Goal: Task Accomplishment & Management: Manage account settings

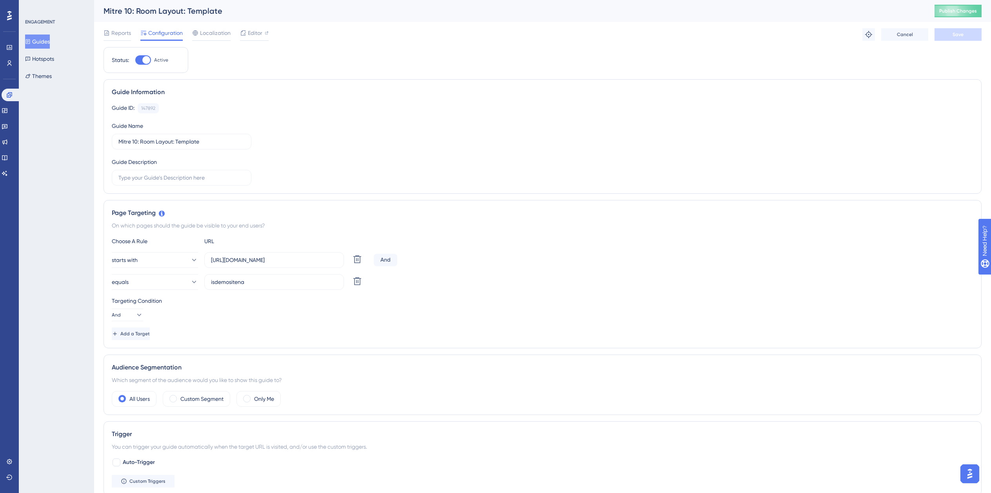
click at [287, 338] on div "Add a Target" at bounding box center [542, 333] width 861 height 13
click at [959, 11] on span "Publish Changes" at bounding box center [958, 11] width 38 height 6
drag, startPoint x: 45, startPoint y: 40, endPoint x: 97, endPoint y: 81, distance: 65.6
click at [46, 41] on button "Guides" at bounding box center [37, 42] width 25 height 14
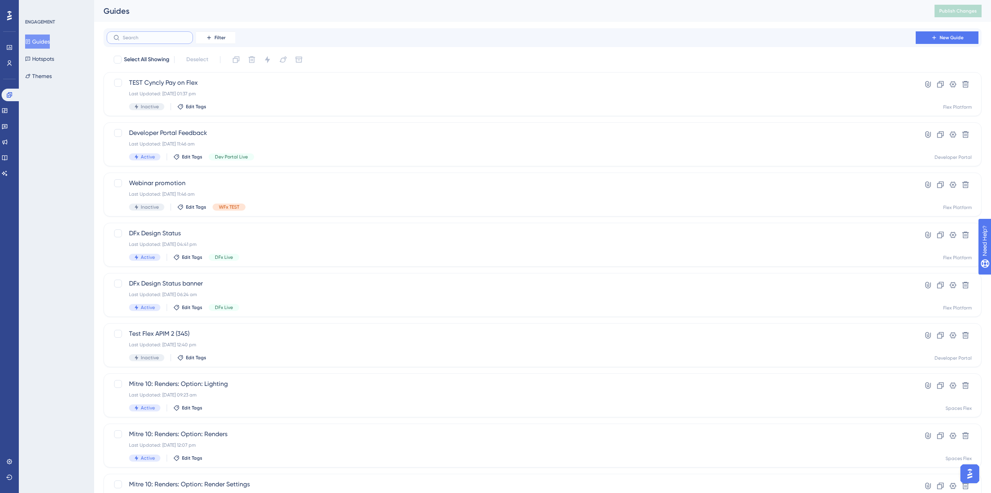
click at [158, 35] on input "text" at bounding box center [155, 37] width 64 height 5
type input "W"
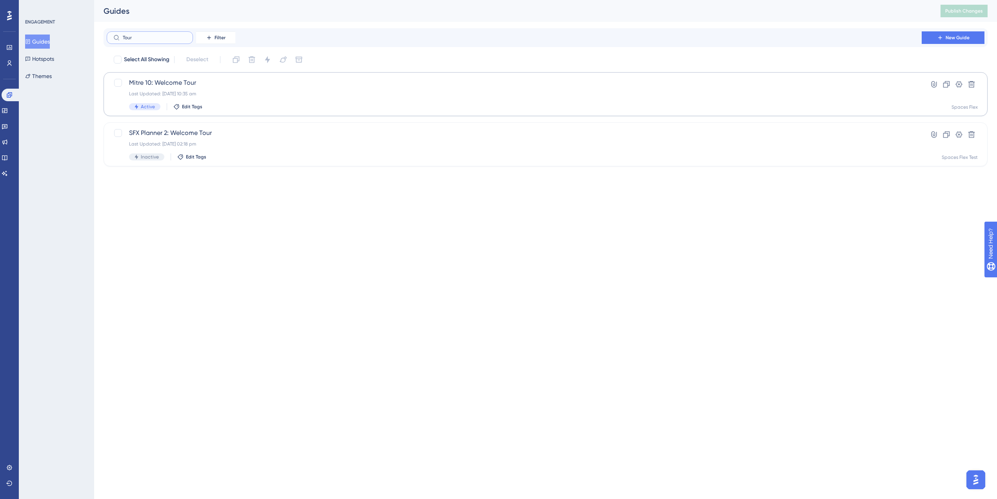
type input "Tour"
click at [216, 84] on span "Mitre 10: Welcome Tour" at bounding box center [514, 82] width 770 height 9
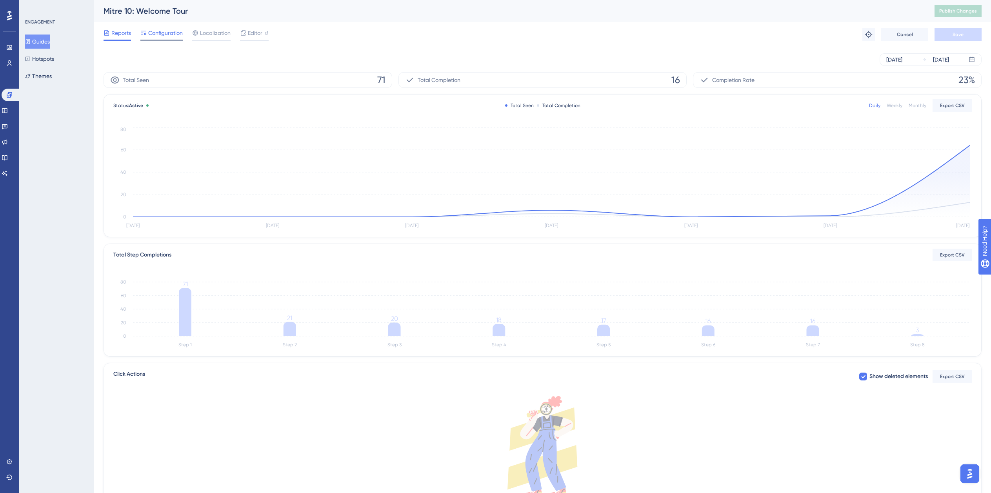
click at [151, 29] on span "Configuration" at bounding box center [165, 32] width 35 height 9
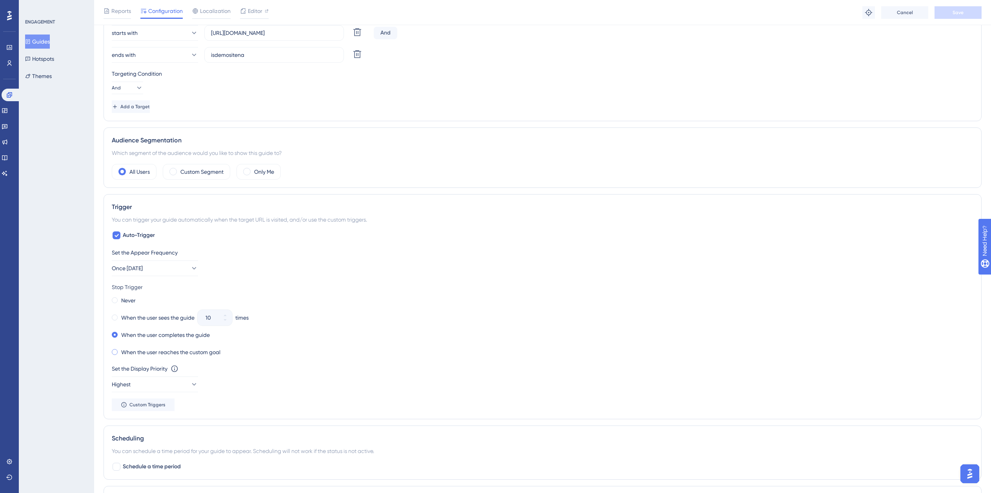
scroll to position [235, 0]
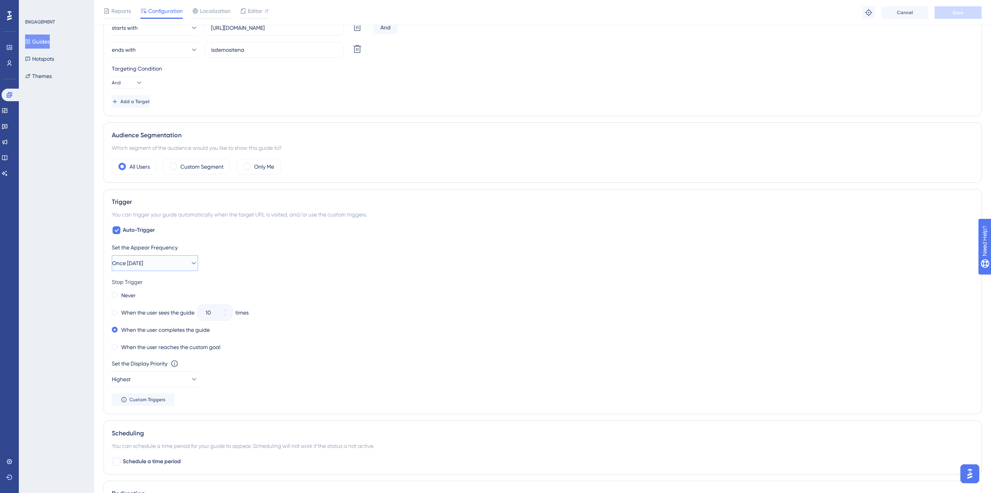
click at [163, 266] on button "Once [DATE]" at bounding box center [155, 263] width 86 height 16
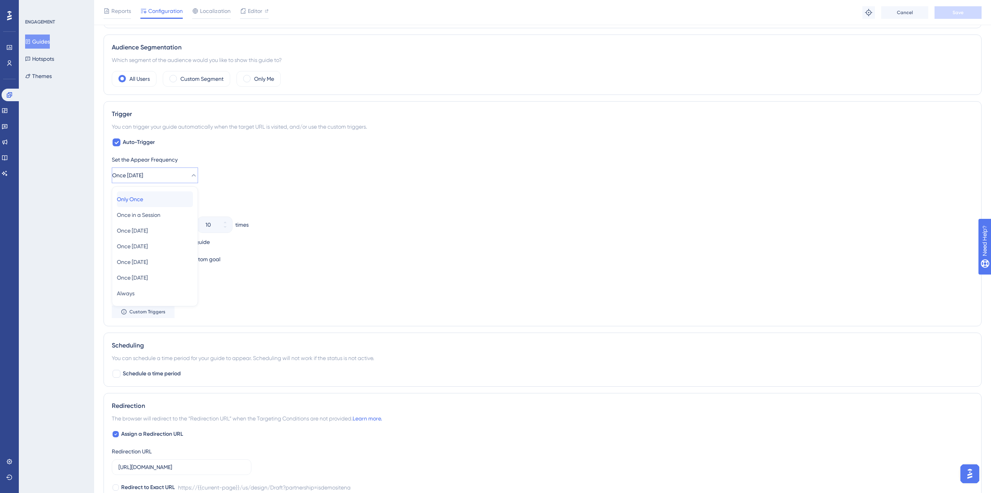
click at [143, 201] on span "Only Once" at bounding box center [130, 198] width 26 height 9
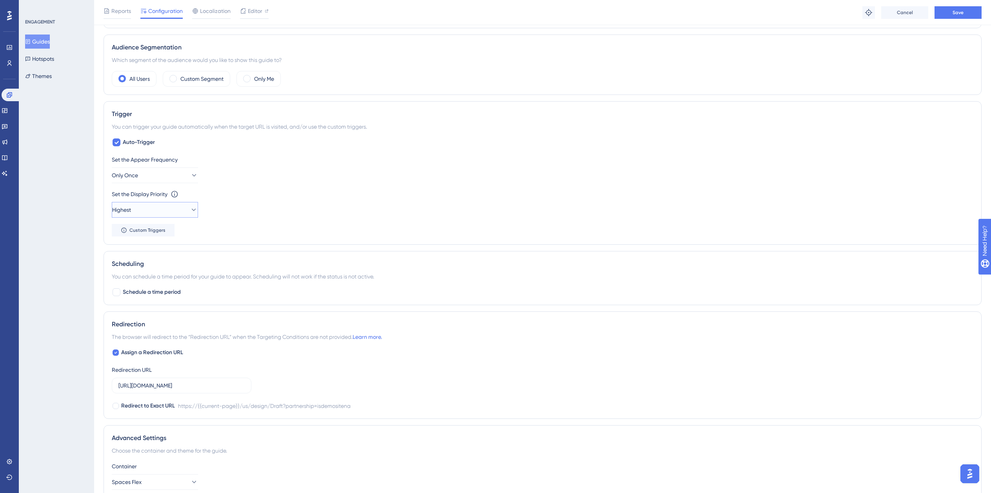
click at [145, 208] on button "Highest" at bounding box center [155, 210] width 86 height 16
click at [147, 228] on span "Custom Triggers" at bounding box center [147, 230] width 36 height 6
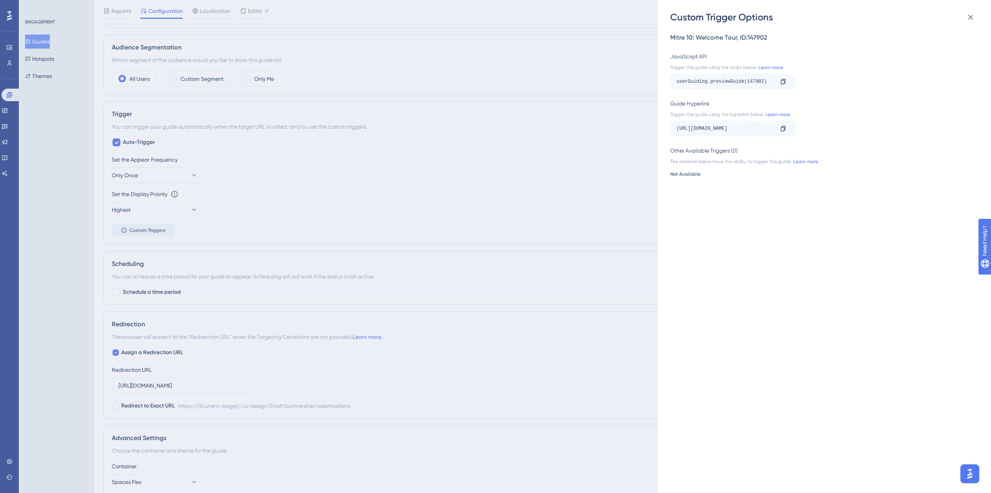
click at [320, 168] on div "Custom Trigger Options Mitre 10: Welcome Tour , ID: 147902 JavaScript API Trigg…" at bounding box center [495, 246] width 991 height 493
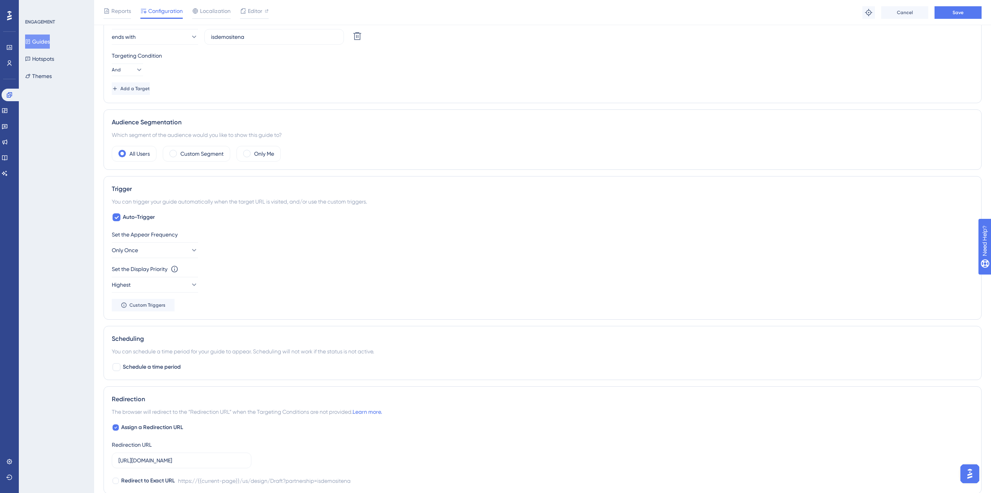
scroll to position [239, 0]
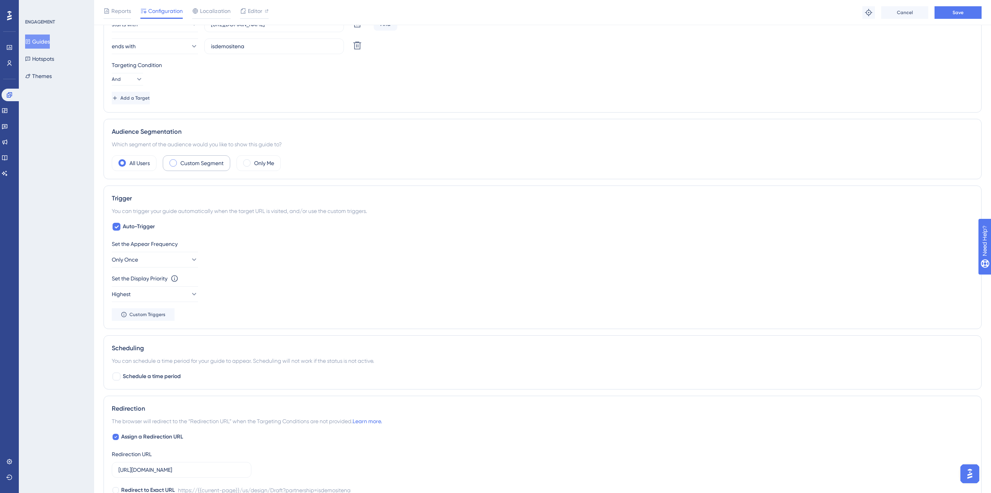
click at [217, 165] on label "Custom Segment" at bounding box center [201, 162] width 43 height 9
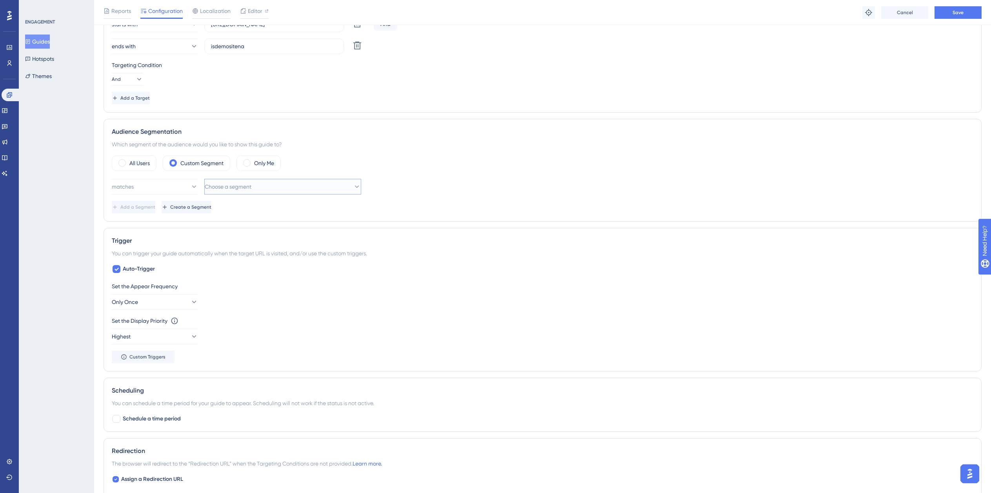
click at [246, 183] on span "Choose a segment" at bounding box center [228, 186] width 47 height 9
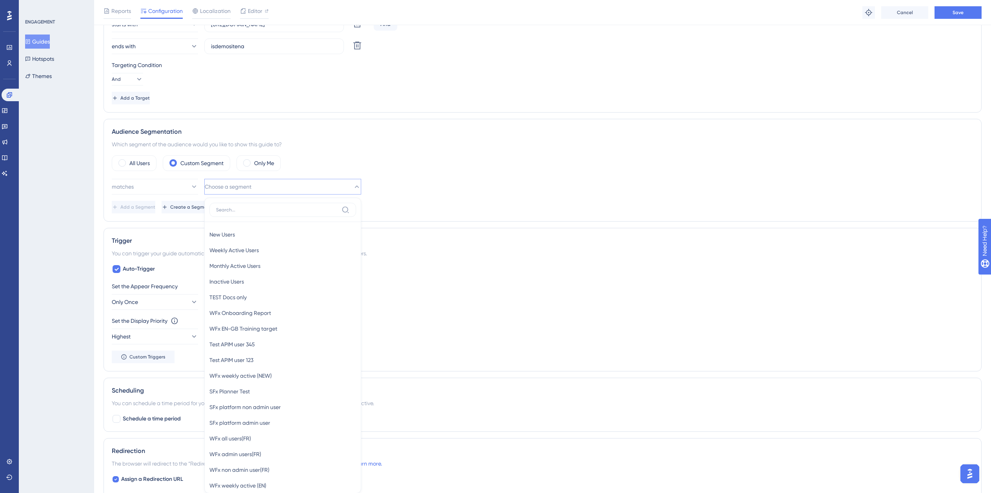
scroll to position [338, 0]
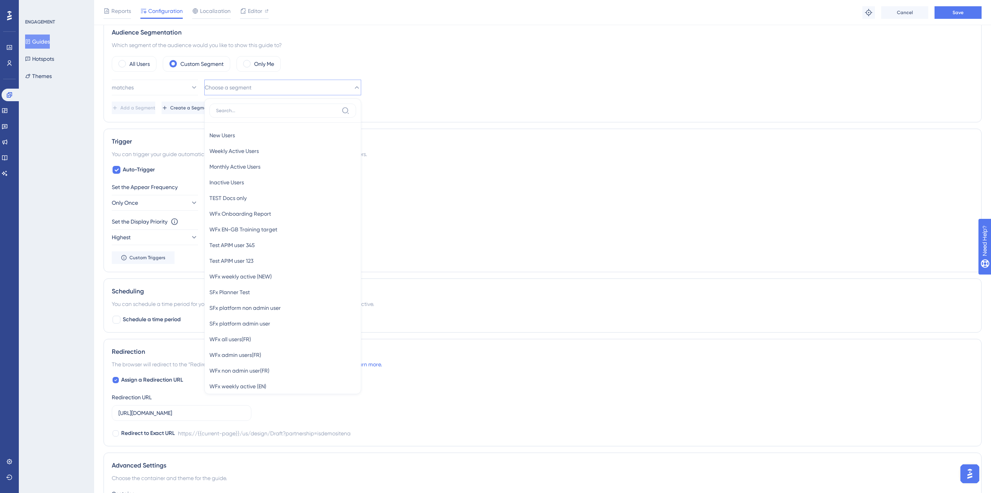
click at [280, 109] on input at bounding box center [277, 110] width 122 height 6
click at [272, 67] on label "Only Me" at bounding box center [264, 63] width 20 height 9
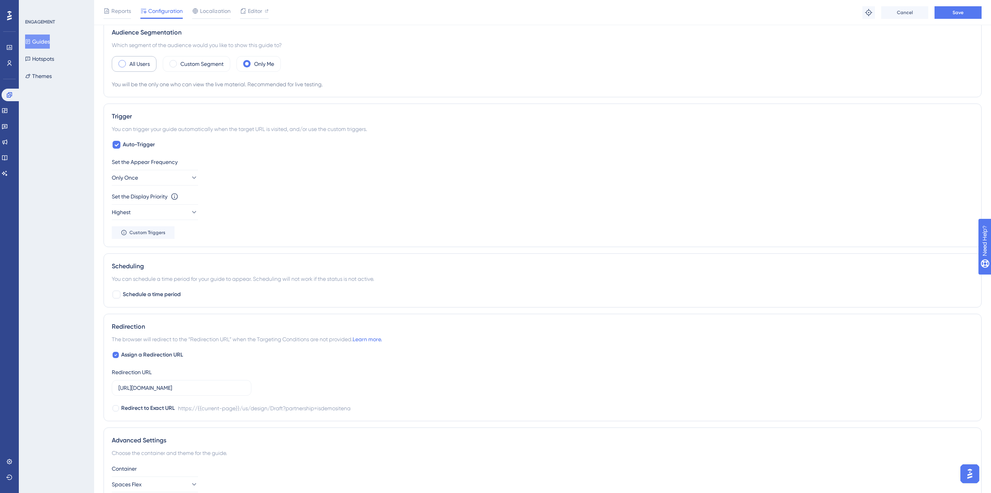
click at [136, 65] on label "All Users" at bounding box center [139, 63] width 20 height 9
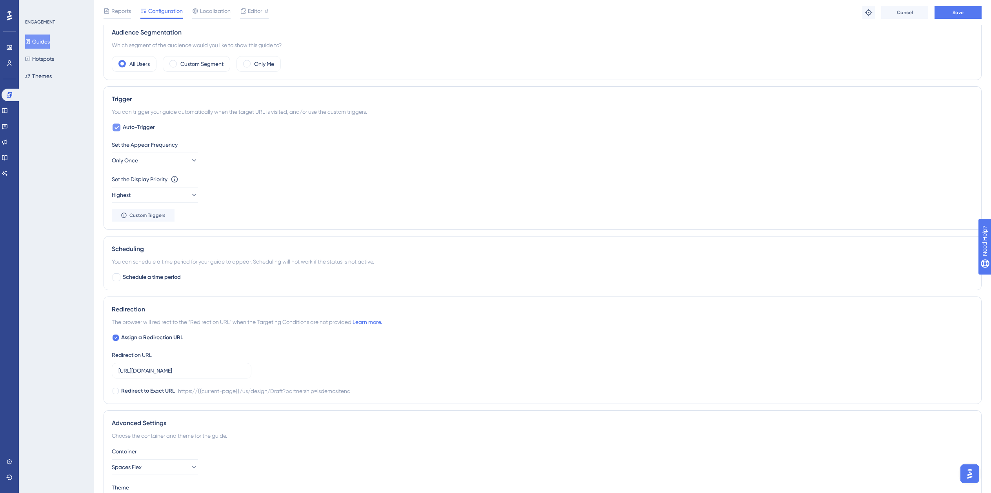
click at [144, 126] on span "Auto-Trigger" at bounding box center [139, 127] width 32 height 9
checkbox input "false"
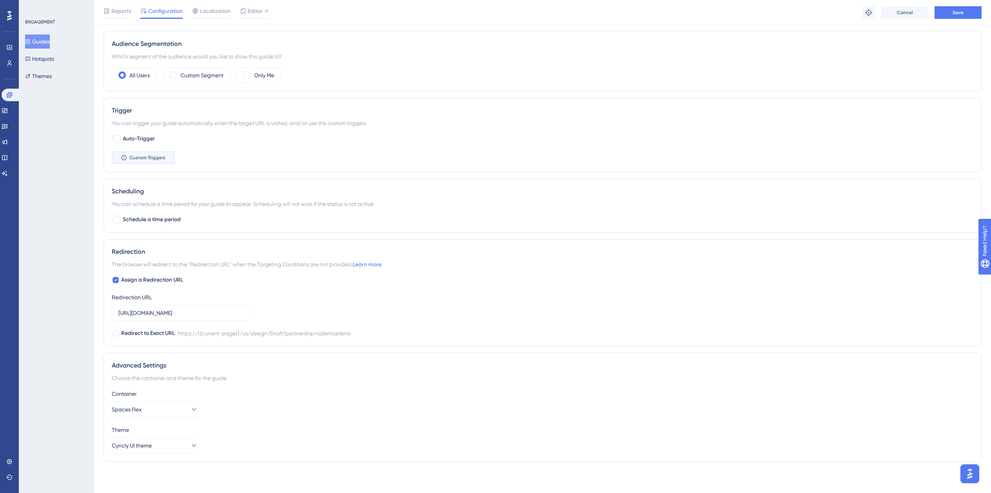
drag, startPoint x: 145, startPoint y: 157, endPoint x: 294, endPoint y: 180, distance: 150.3
click at [294, 180] on div "Status: Active Guide Information Guide ID: 147902 Copy Guide Name Mitre 10: Wel…" at bounding box center [543, 96] width 878 height 744
click at [140, 222] on span "Schedule a time period" at bounding box center [152, 219] width 58 height 9
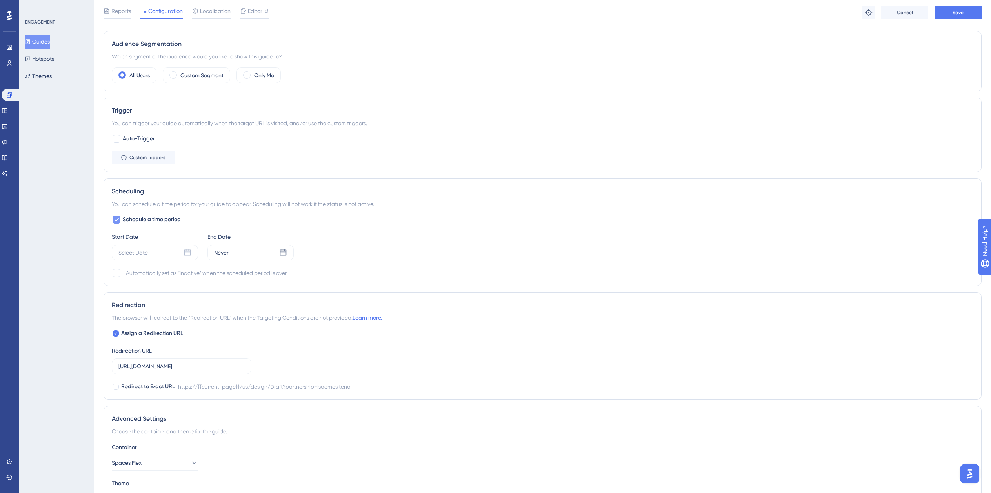
click at [140, 221] on span "Schedule a time period" at bounding box center [152, 219] width 58 height 9
checkbox input "false"
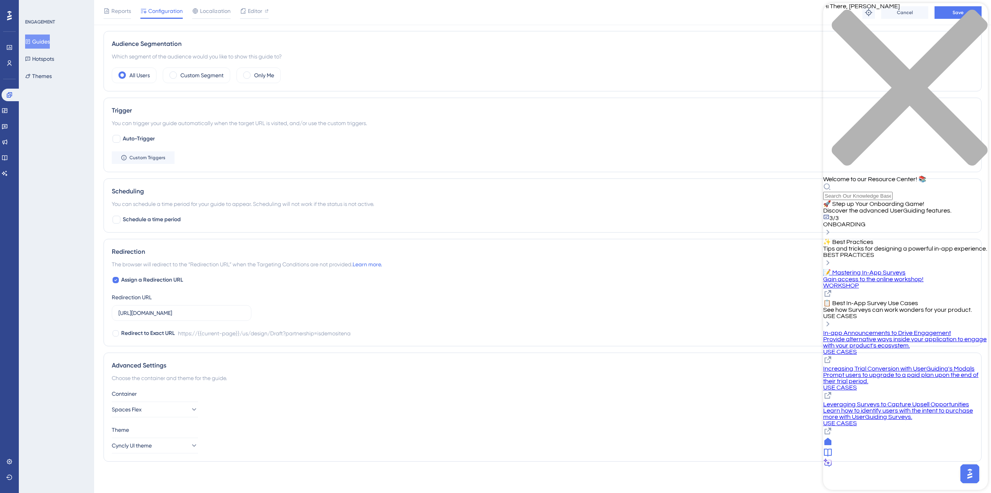
click at [975, 11] on div "close resource center" at bounding box center [905, 92] width 165 height 166
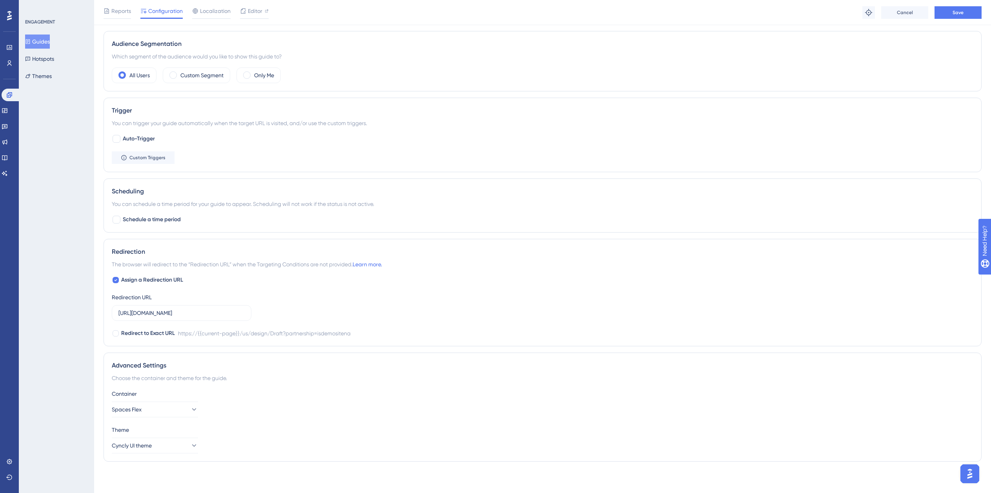
click at [972, 475] on img "Open AI Assistant Launcher" at bounding box center [970, 474] width 14 height 14
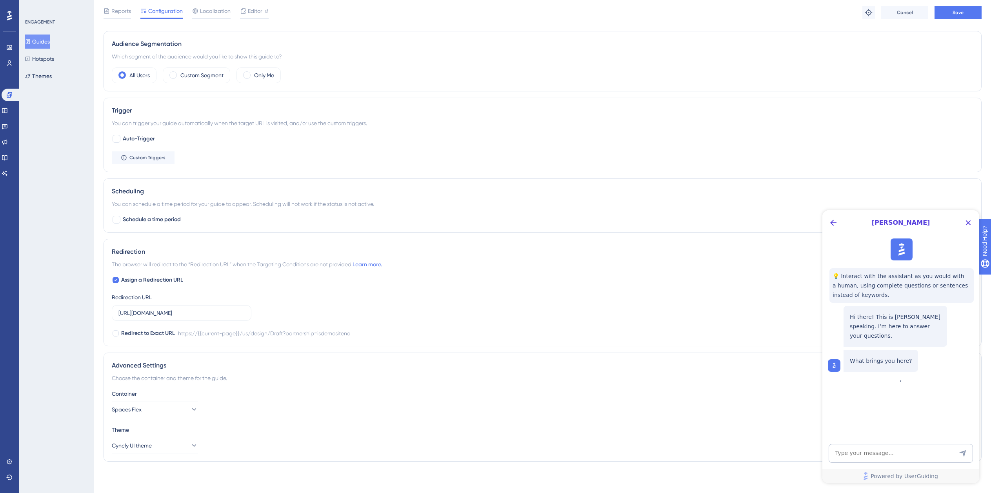
scroll to position [0, 0]
click at [880, 454] on textarea "AI Assistant Text Input" at bounding box center [900, 453] width 144 height 19
type textarea "how to trigger a guide once per IP"
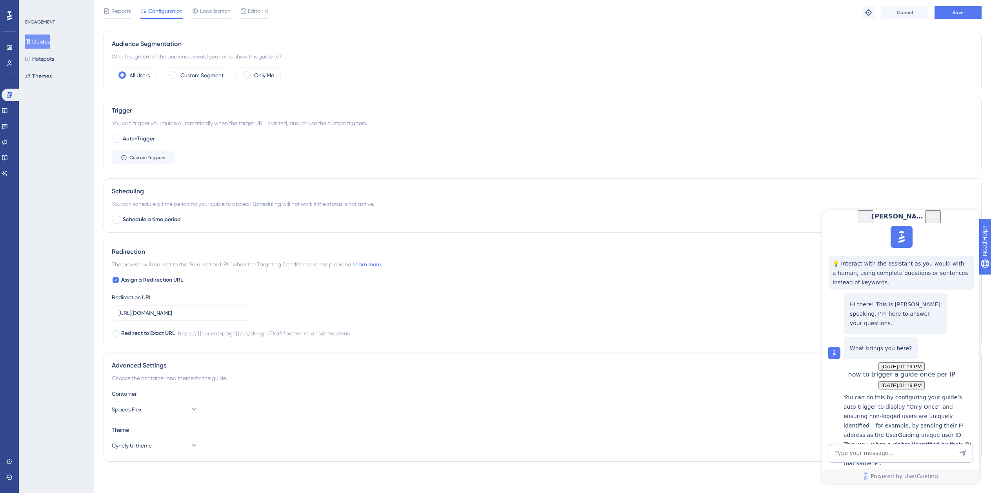
scroll to position [142, 0]
click at [140, 137] on span "Auto-Trigger" at bounding box center [139, 138] width 32 height 9
checkbox input "true"
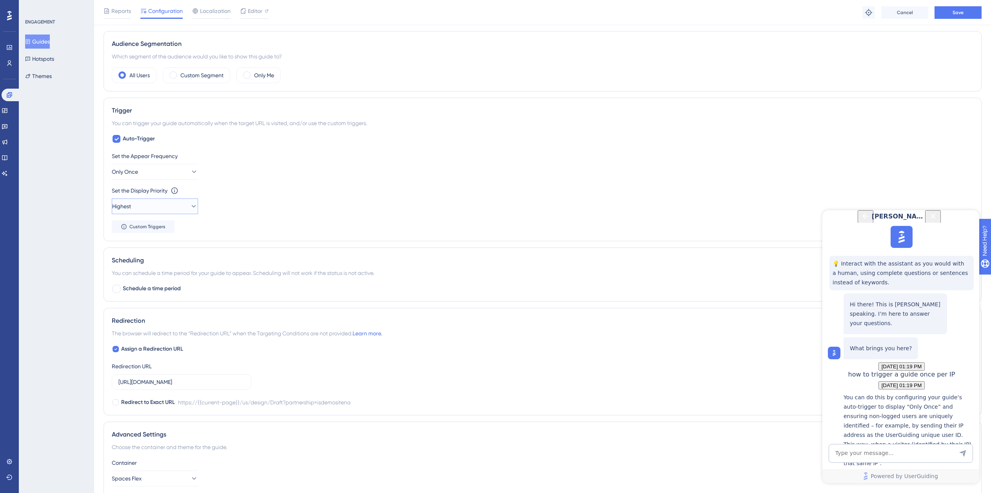
click at [156, 202] on button "Highest" at bounding box center [155, 206] width 86 height 16
click at [953, 16] on button "Save" at bounding box center [957, 12] width 47 height 13
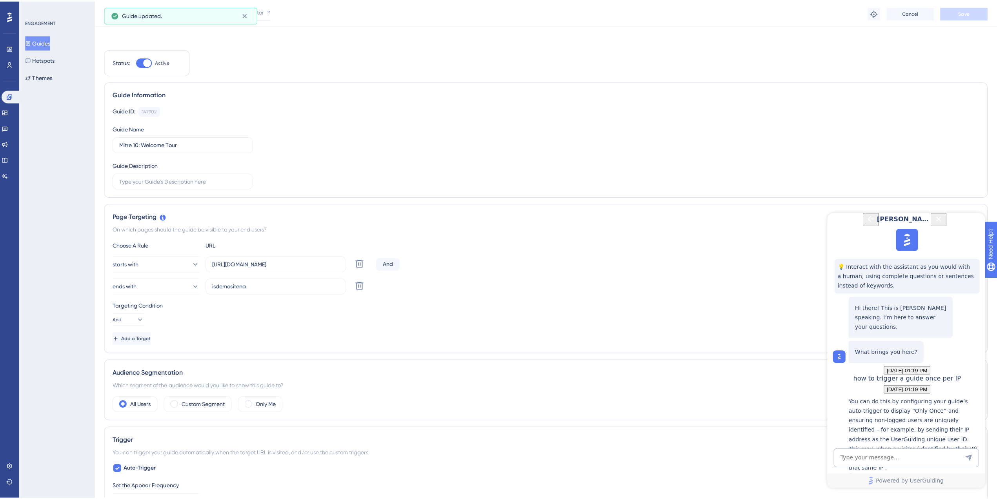
scroll to position [0, 0]
click at [957, 9] on span "Publish Changes" at bounding box center [958, 11] width 38 height 6
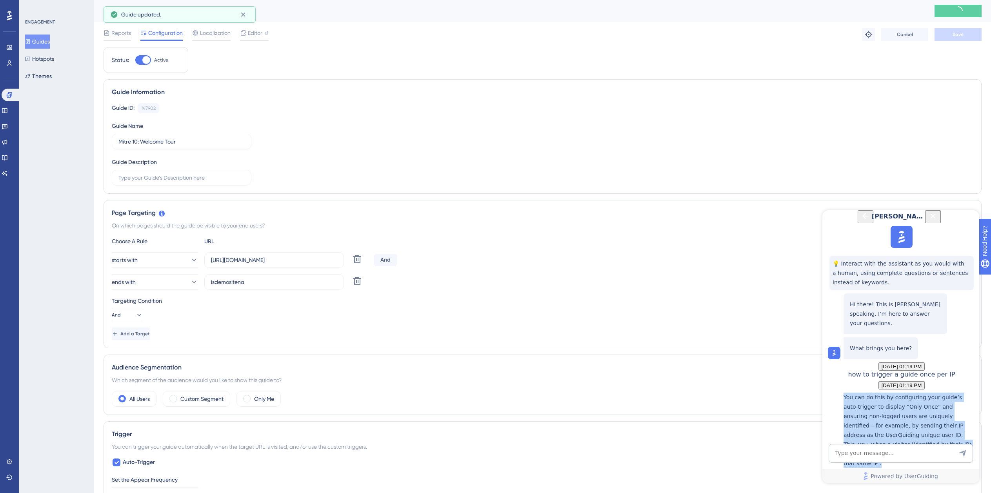
drag, startPoint x: 903, startPoint y: 368, endPoint x: 1637, endPoint y: 507, distance: 747.3
click at [822, 298] on html "[PERSON_NAME] 💡 Interact with the assistant as you would with a human, using co…" at bounding box center [900, 346] width 157 height 273
copy p "You can do this by configuring your guide’s auto-trigger to display “Only Once”…"
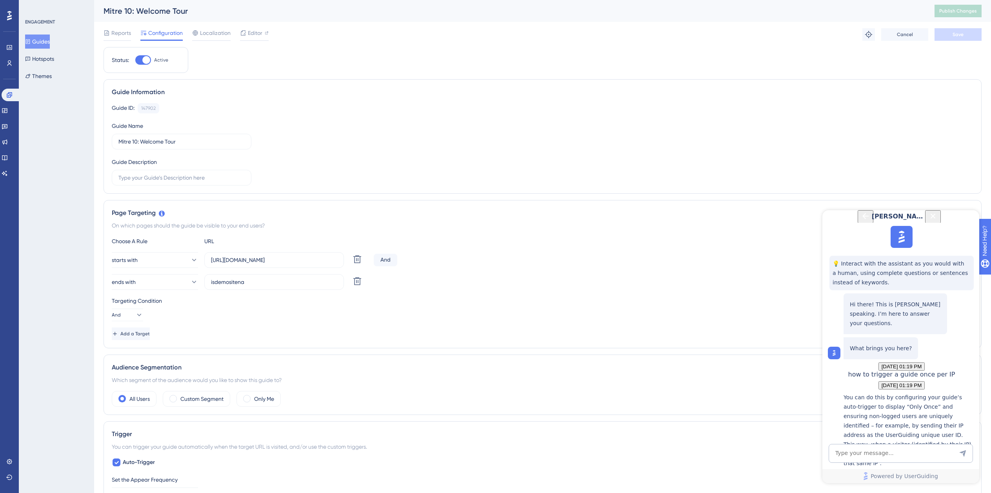
click at [9, 64] on icon at bounding box center [9, 62] width 4 height 5
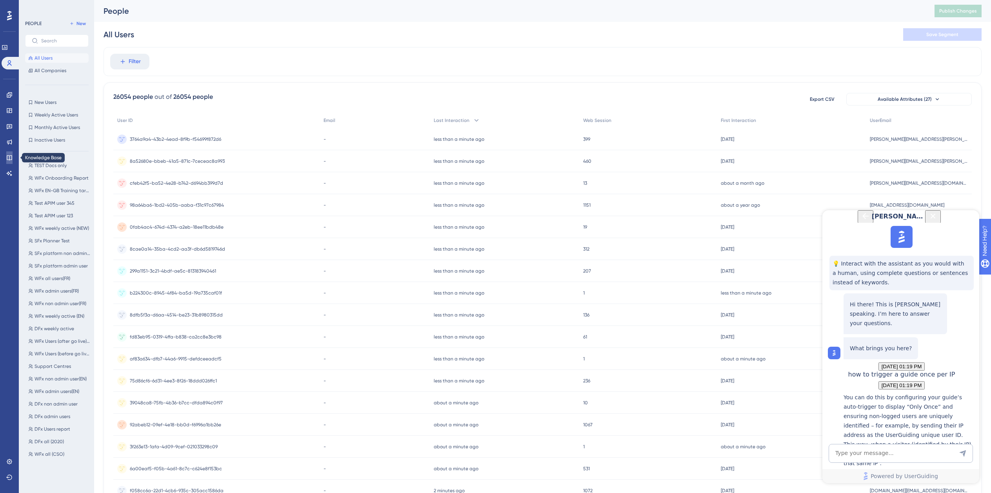
click at [10, 162] on link at bounding box center [9, 157] width 6 height 13
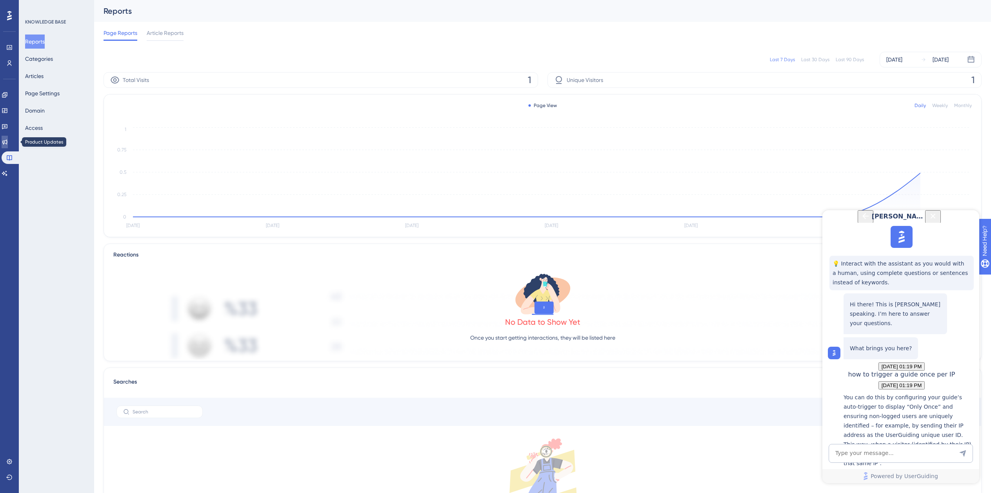
click at [6, 139] on icon at bounding box center [5, 142] width 6 height 6
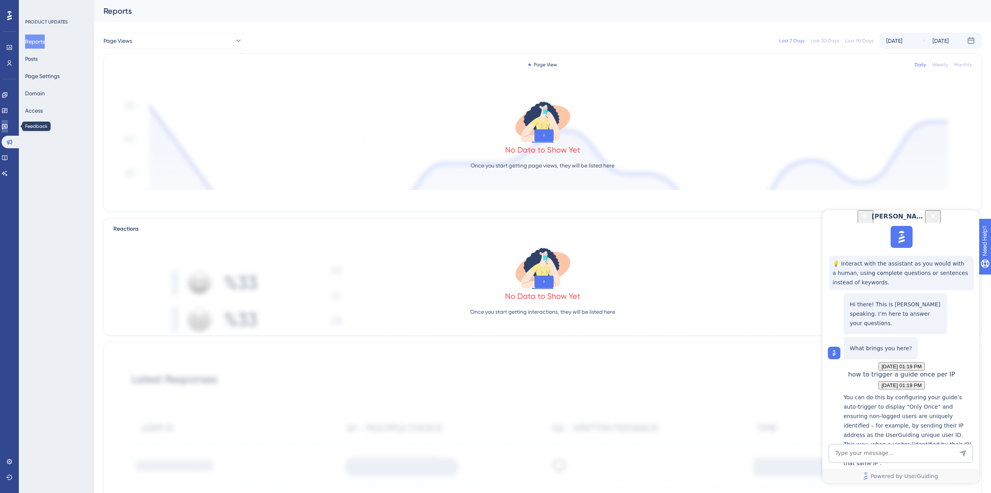
click at [8, 126] on icon at bounding box center [5, 126] width 6 height 6
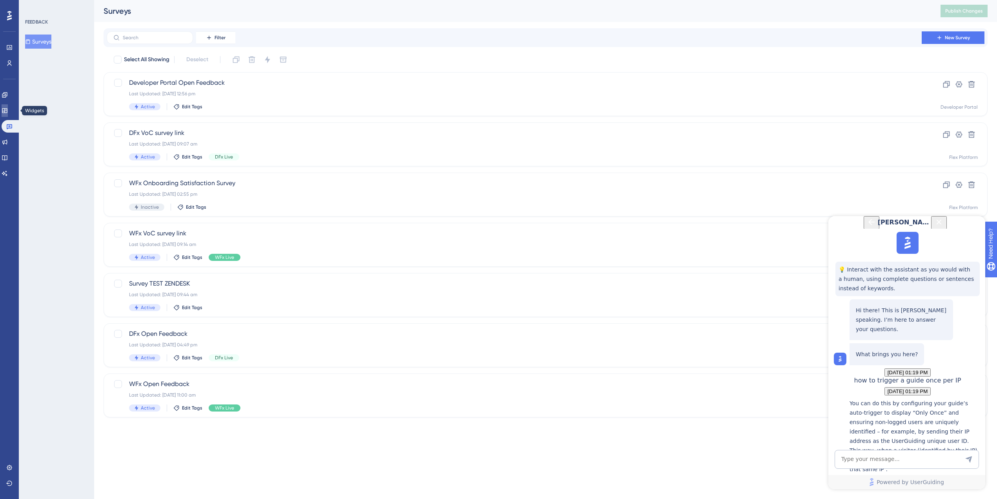
click at [8, 109] on icon at bounding box center [5, 110] width 6 height 6
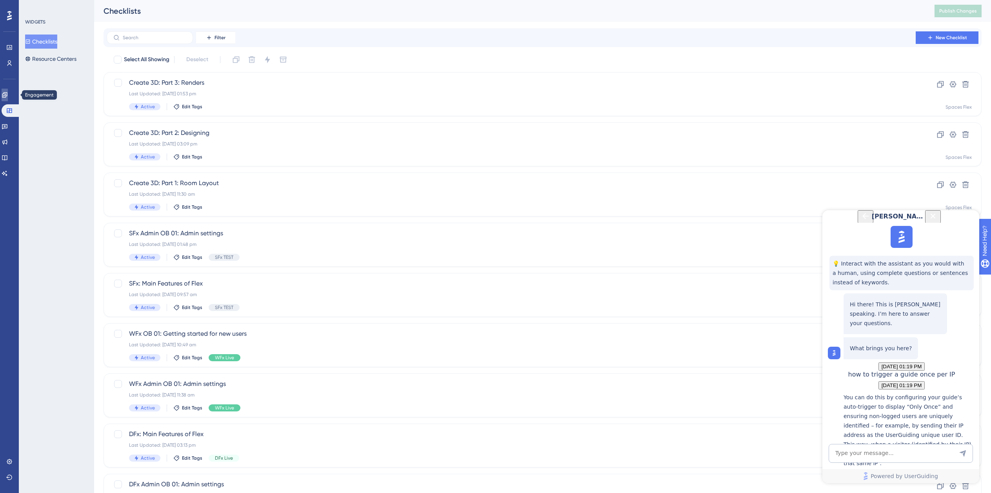
click at [8, 93] on icon at bounding box center [5, 95] width 6 height 6
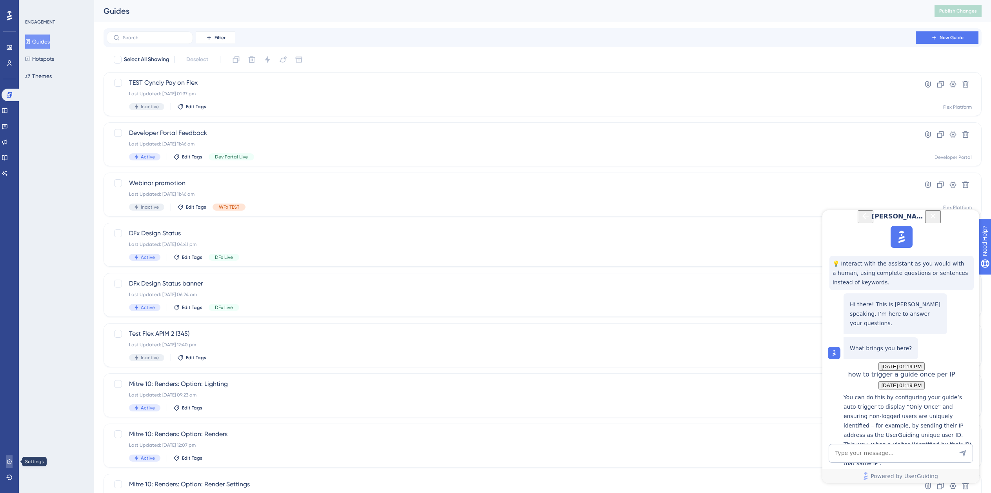
click at [6, 459] on link at bounding box center [9, 461] width 6 height 13
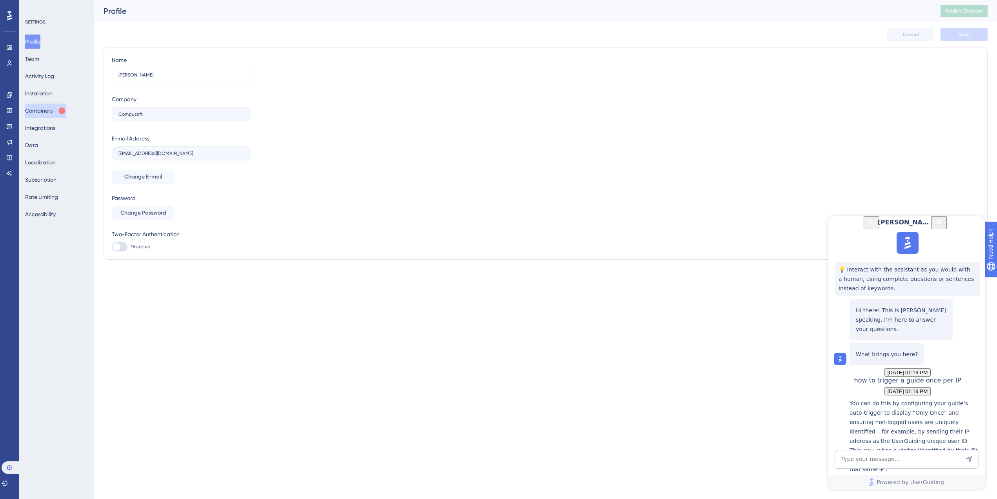
click at [49, 109] on button "Containers" at bounding box center [45, 111] width 41 height 14
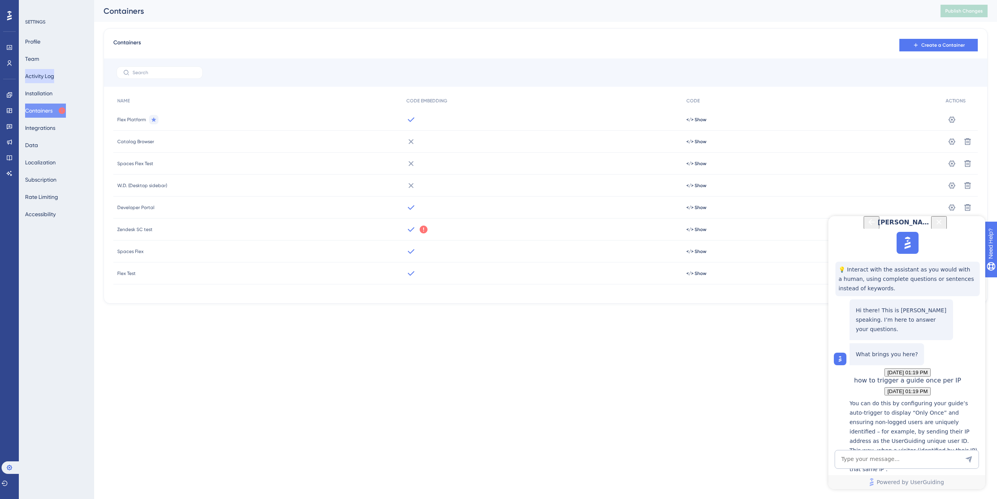
click at [53, 76] on button "Activity Log" at bounding box center [39, 76] width 29 height 14
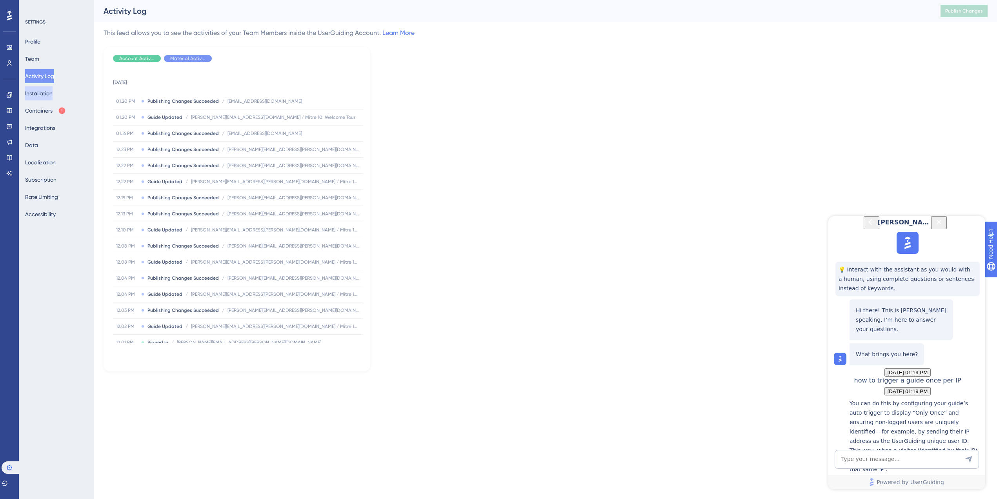
click at [47, 92] on button "Installation" at bounding box center [38, 93] width 27 height 14
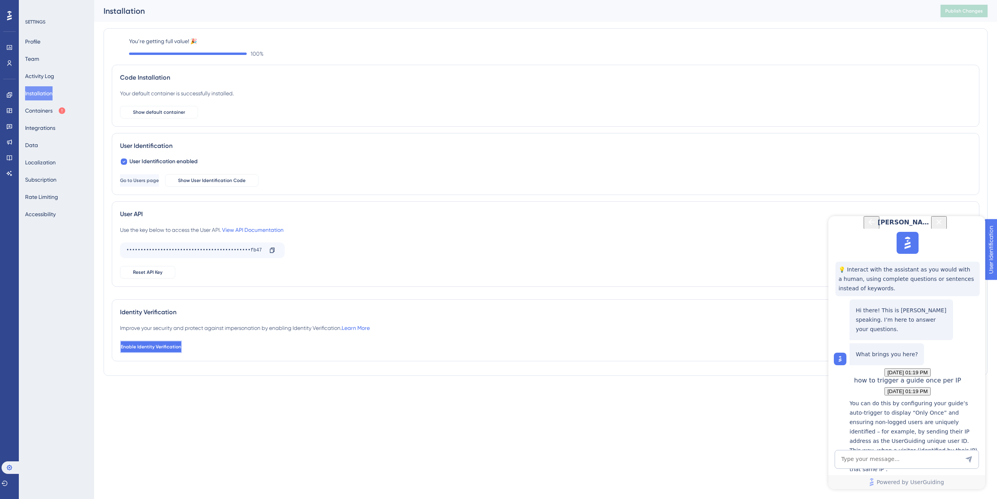
click at [172, 344] on span "Enable Identity Verification" at bounding box center [151, 346] width 60 height 6
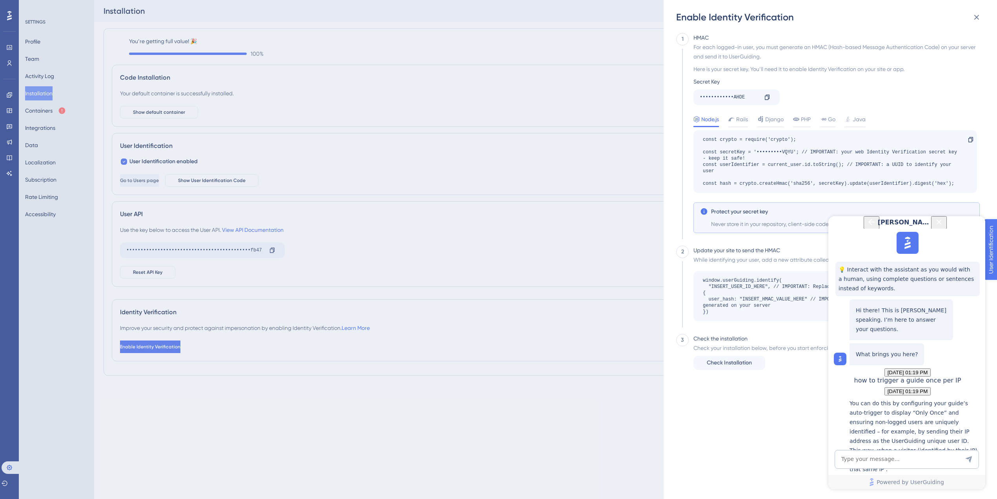
click at [947, 227] on button "Close Button" at bounding box center [939, 222] width 16 height 13
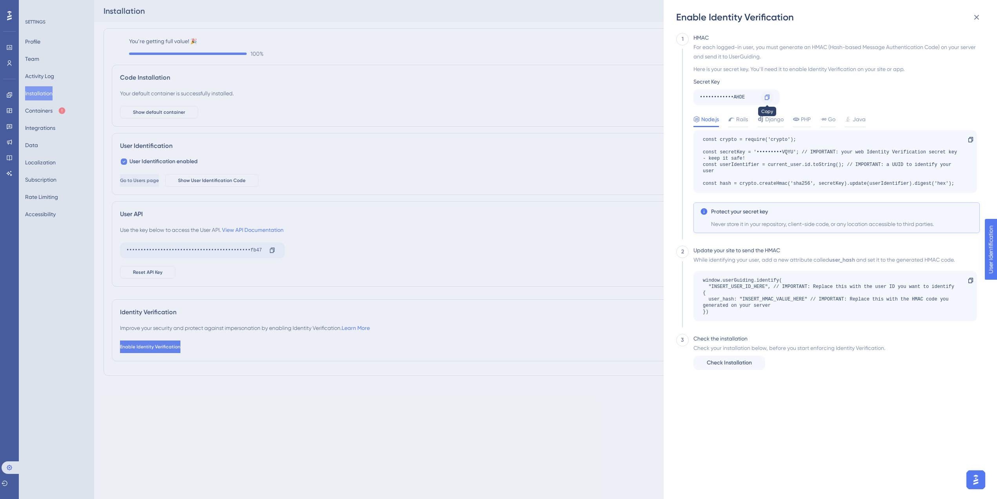
click at [768, 95] on icon at bounding box center [767, 97] width 6 height 6
click at [737, 123] on div "Rails" at bounding box center [738, 118] width 20 height 9
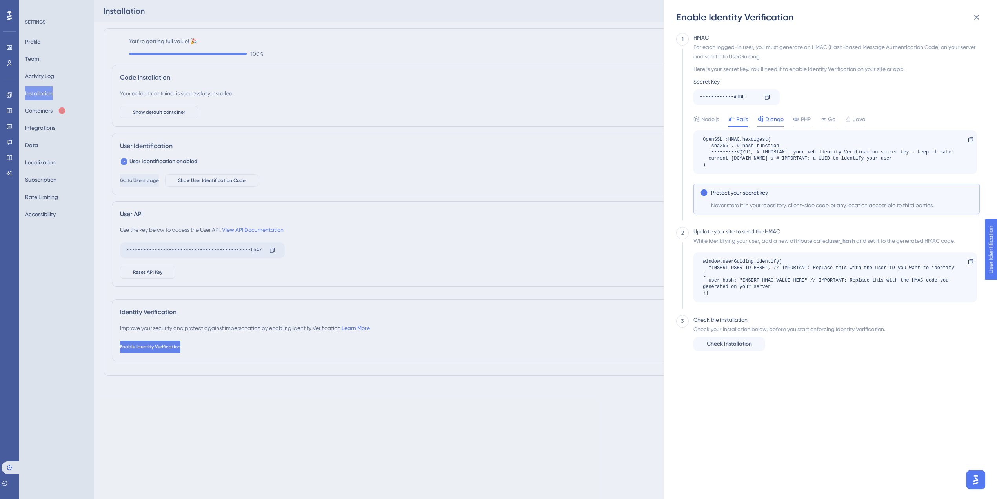
click at [765, 119] on div "Django" at bounding box center [770, 118] width 26 height 9
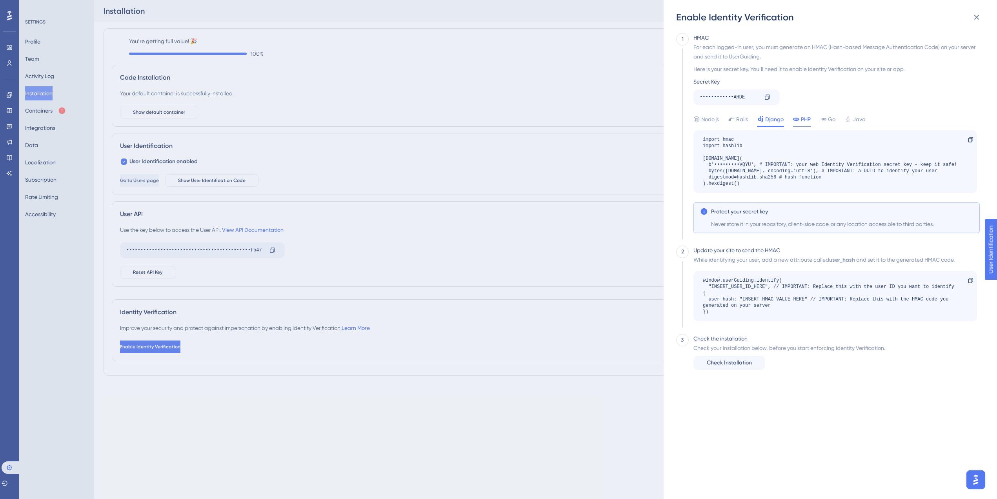
click at [803, 124] on div "PHP" at bounding box center [802, 120] width 18 height 13
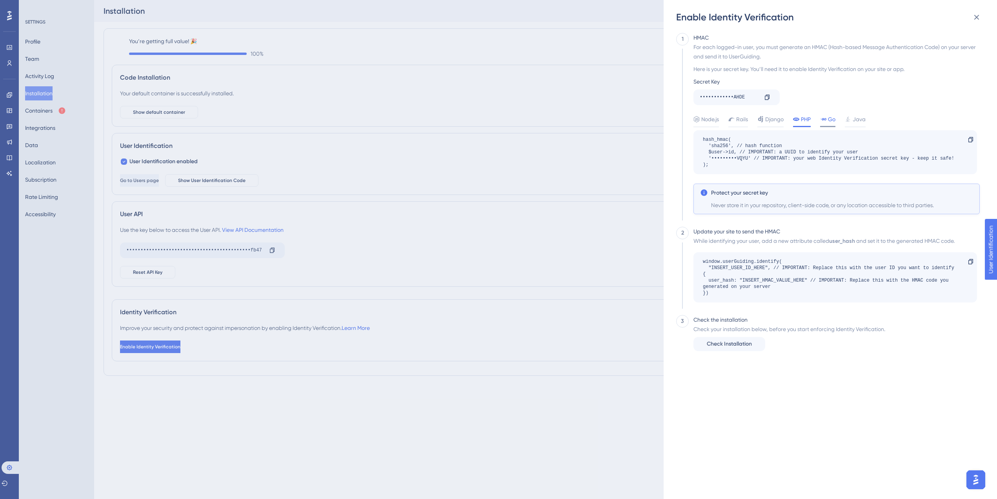
click at [825, 124] on div at bounding box center [823, 118] width 6 height 9
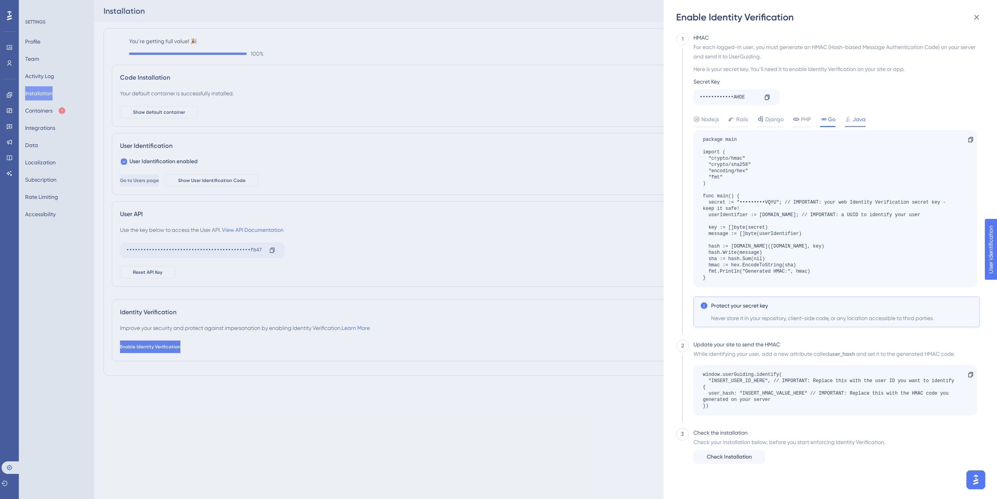
click at [855, 122] on span "Java" at bounding box center [858, 118] width 13 height 9
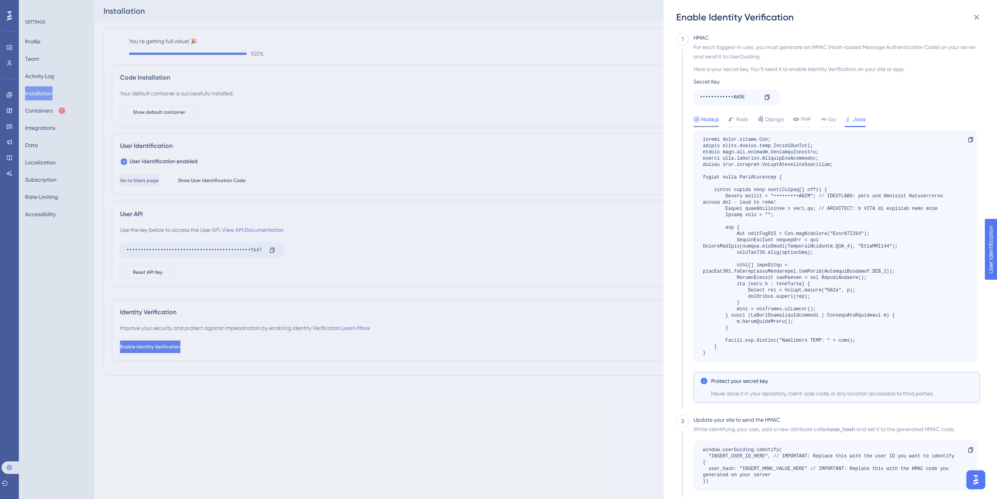
click at [711, 118] on span "Node.js" at bounding box center [710, 118] width 18 height 9
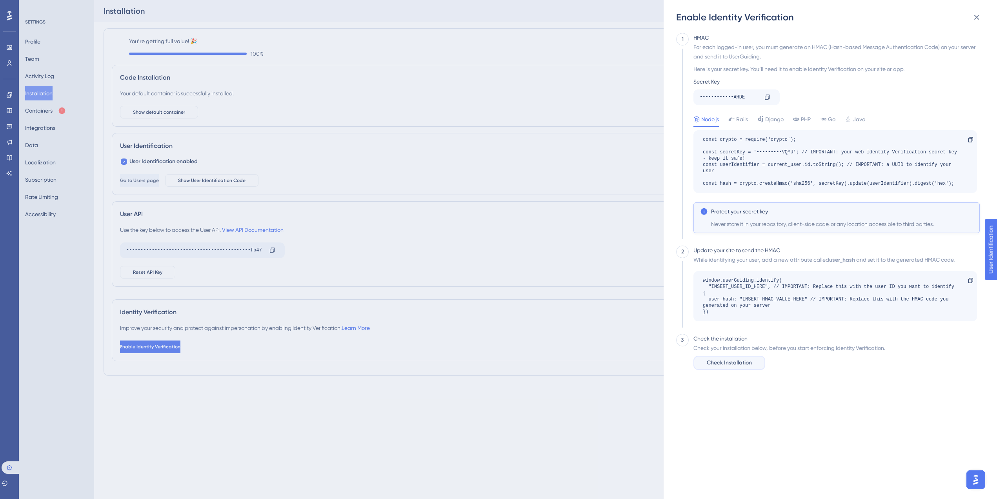
click at [735, 361] on span "Check Installation" at bounding box center [729, 362] width 45 height 9
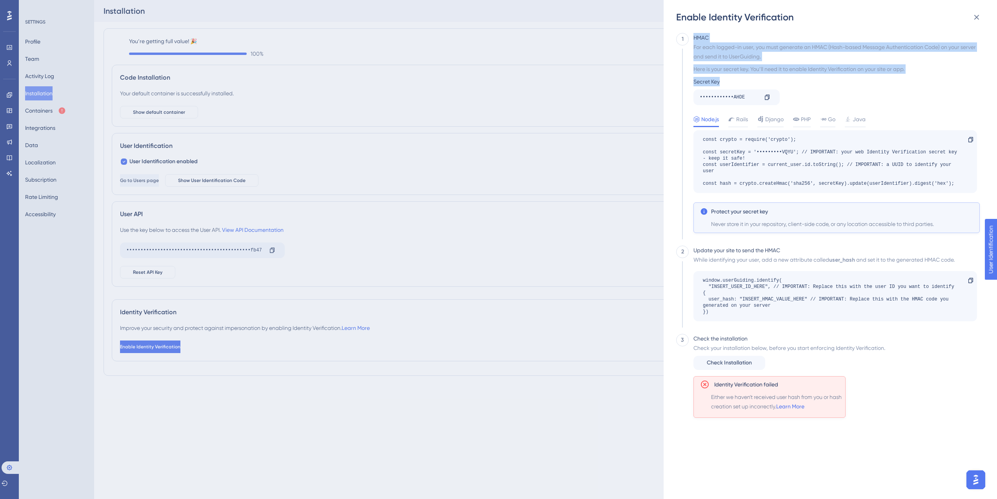
drag, startPoint x: 692, startPoint y: 34, endPoint x: 808, endPoint y: 105, distance: 135.4
click at [807, 105] on div "HMAC For each logged-in user, you must generate an HMAC (Hash-based Message Aut…" at bounding box center [834, 139] width 291 height 213
copy div "HMAC For each logged-in user, you must generate an HMAC (Hash-based Message Aut…"
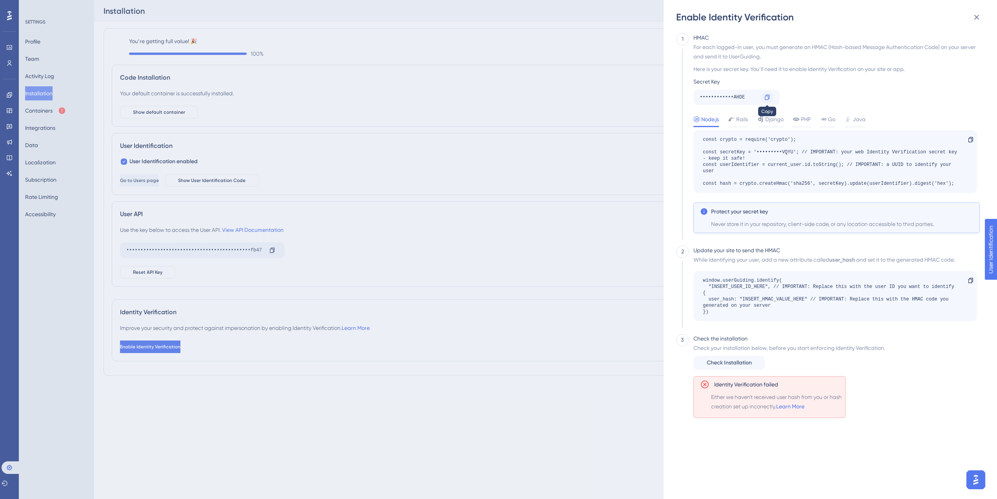
click at [765, 98] on icon at bounding box center [767, 97] width 6 height 6
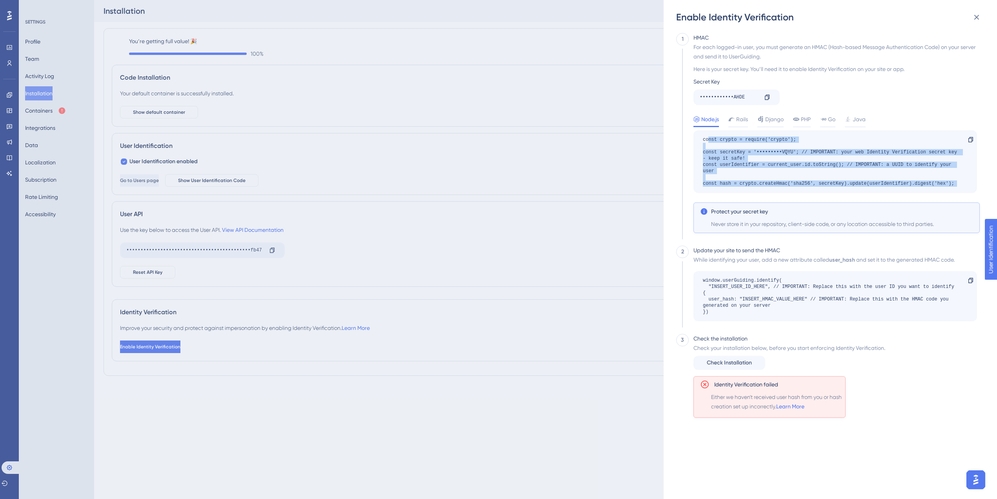
drag, startPoint x: 962, startPoint y: 184, endPoint x: 709, endPoint y: 138, distance: 256.6
click at [709, 138] on div "const crypto = require('crypto'); const secretKey = '•••••••••VQYU'; // IMPORTA…" at bounding box center [834, 161] width 283 height 63
click at [769, 185] on div "const crypto = require('crypto'); const secretKey = '•••••••••VQYU'; // IMPORTA…" at bounding box center [831, 161] width 257 height 50
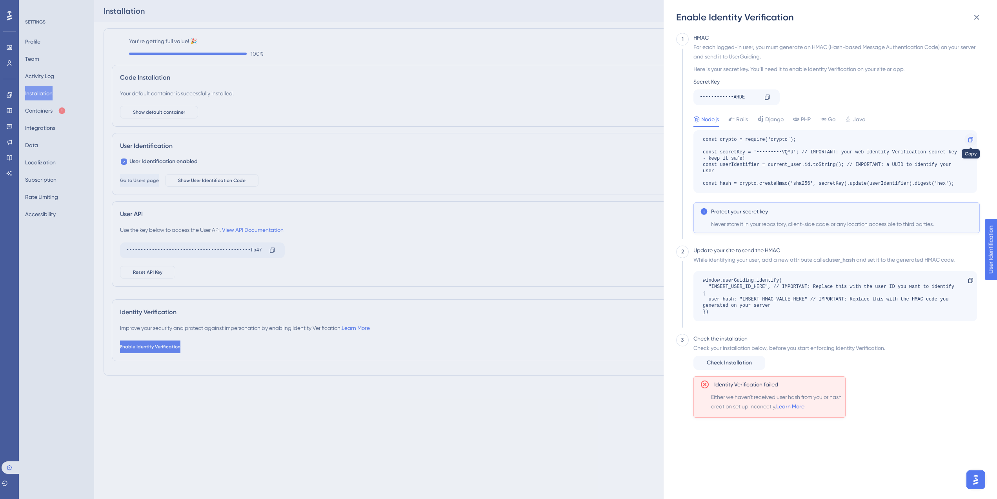
click at [970, 142] on icon at bounding box center [970, 139] width 5 height 5
click at [732, 123] on div at bounding box center [731, 118] width 6 height 9
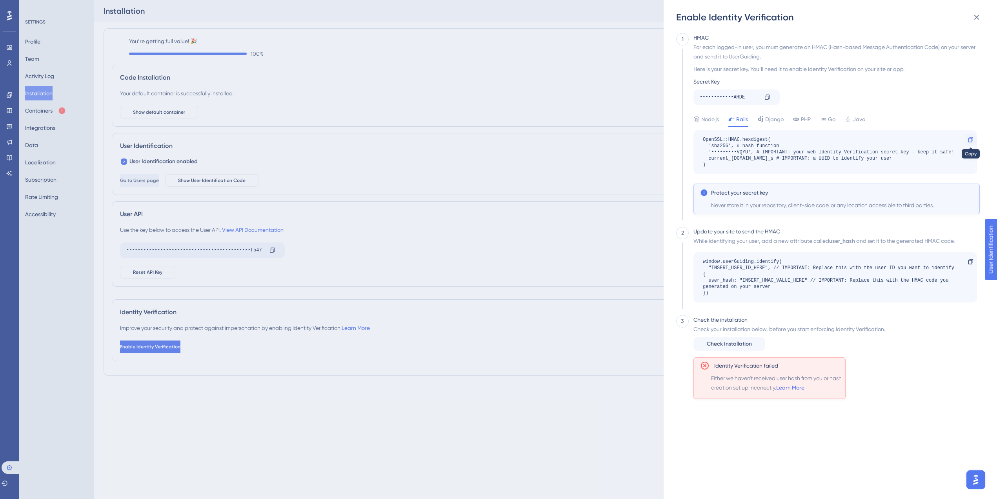
click at [973, 140] on icon at bounding box center [970, 139] width 6 height 6
click at [776, 119] on span "Django" at bounding box center [774, 118] width 18 height 9
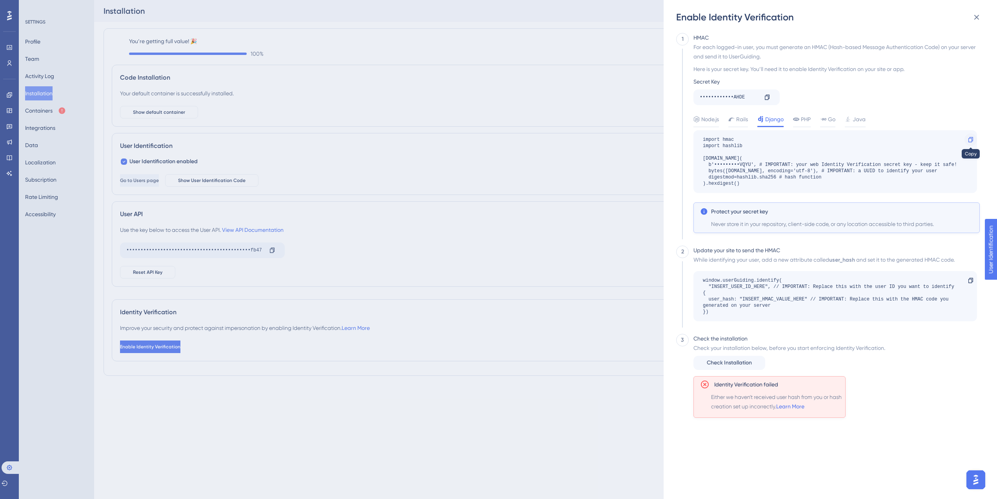
click at [969, 140] on icon at bounding box center [970, 139] width 6 height 6
click at [808, 124] on div "PHP" at bounding box center [802, 120] width 18 height 13
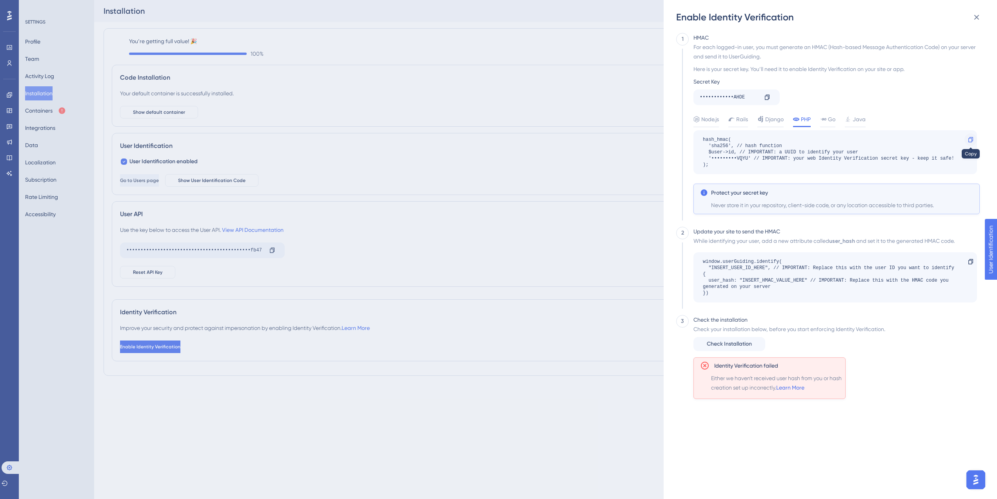
click at [972, 138] on icon at bounding box center [970, 139] width 5 height 5
drag, startPoint x: 830, startPoint y: 124, endPoint x: 820, endPoint y: 129, distance: 11.2
click at [830, 124] on div "Go" at bounding box center [827, 120] width 15 height 13
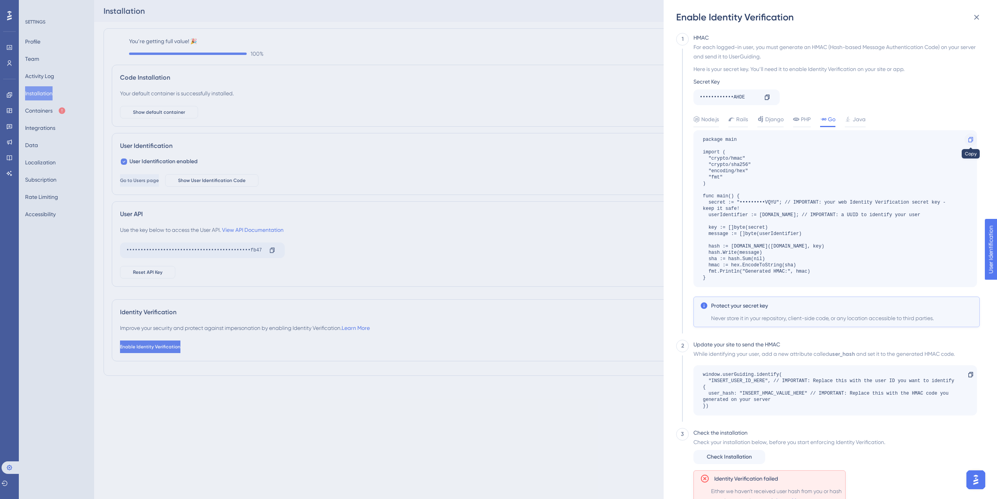
click at [968, 140] on icon at bounding box center [970, 139] width 5 height 5
click at [863, 114] on span "Java" at bounding box center [858, 118] width 13 height 9
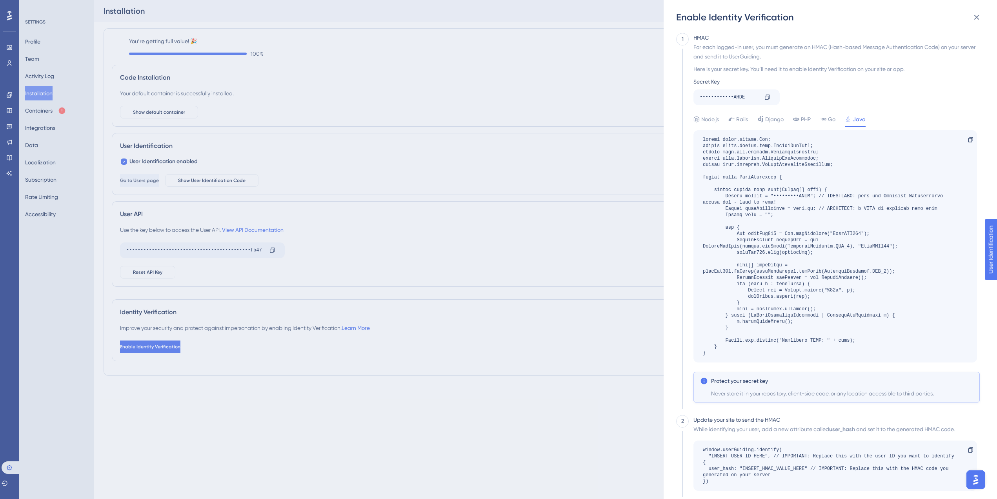
click at [56, 98] on div "Enable Identity Verification 1 HMAC For each logged-in user, you must generate …" at bounding box center [498, 249] width 997 height 499
click at [53, 96] on div "Enable Identity Verification 1 HMAC For each logged-in user, you must generate …" at bounding box center [498, 249] width 997 height 499
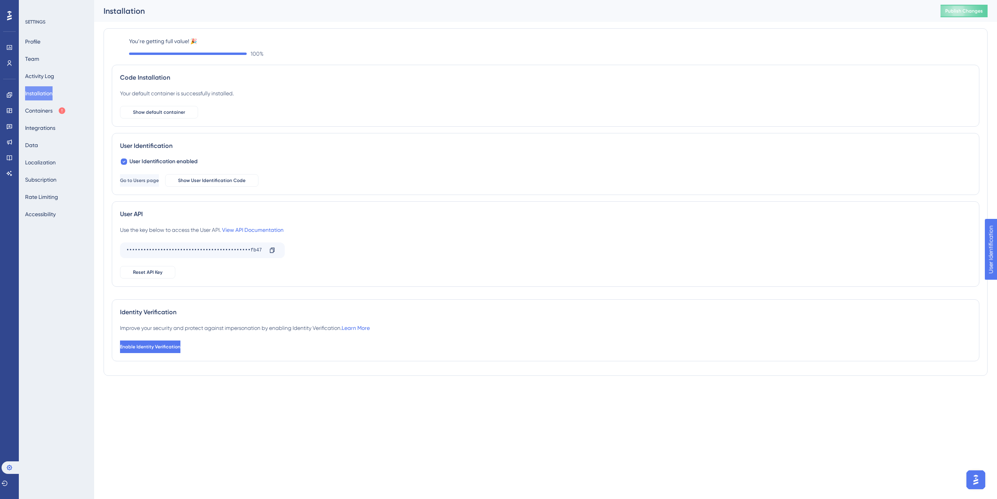
click at [175, 339] on div "Improve your security and protect against impersonation by enabling Identity Ve…" at bounding box center [545, 338] width 851 height 30
click at [178, 347] on span "Enable Identity Verification" at bounding box center [151, 346] width 60 height 6
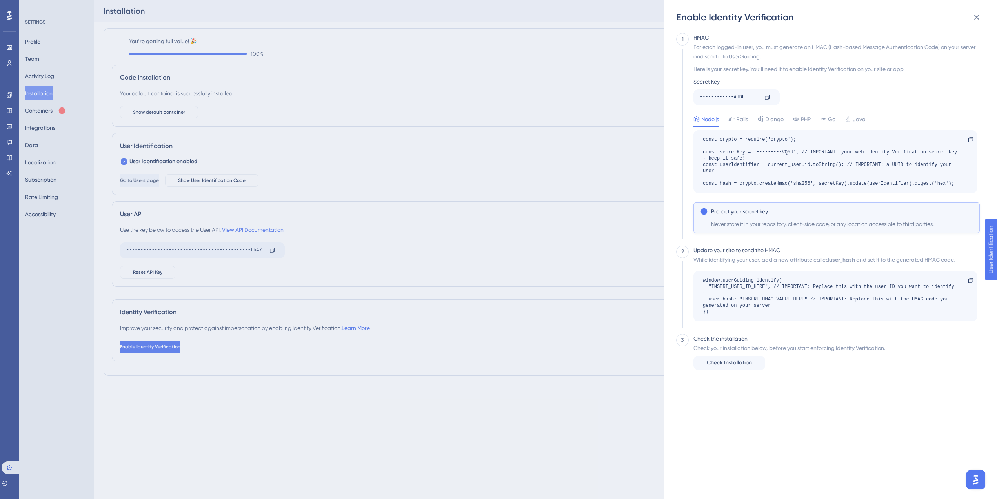
click at [220, 375] on div "Enable Identity Verification 1 HMAC For each logged-in user, you must generate …" at bounding box center [498, 249] width 997 height 499
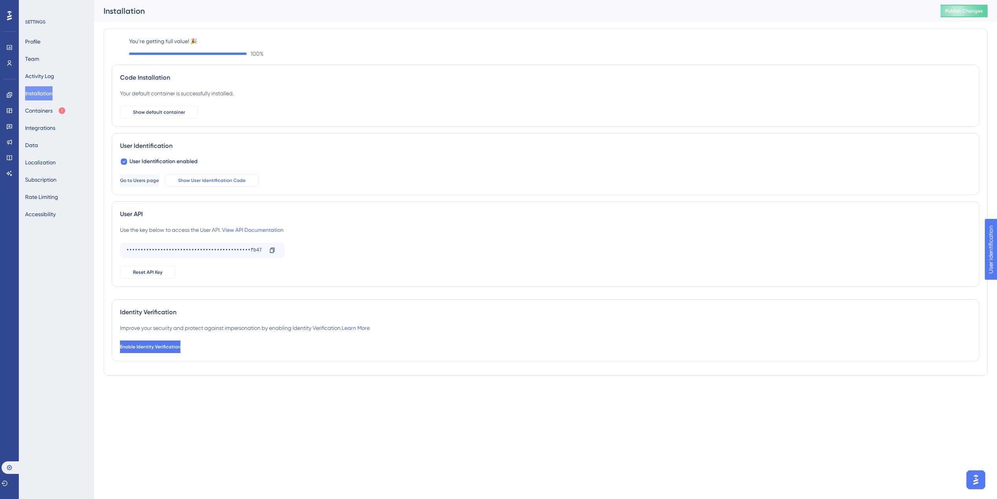
click at [241, 183] on span "Show User Identification Code" at bounding box center [211, 180] width 67 height 6
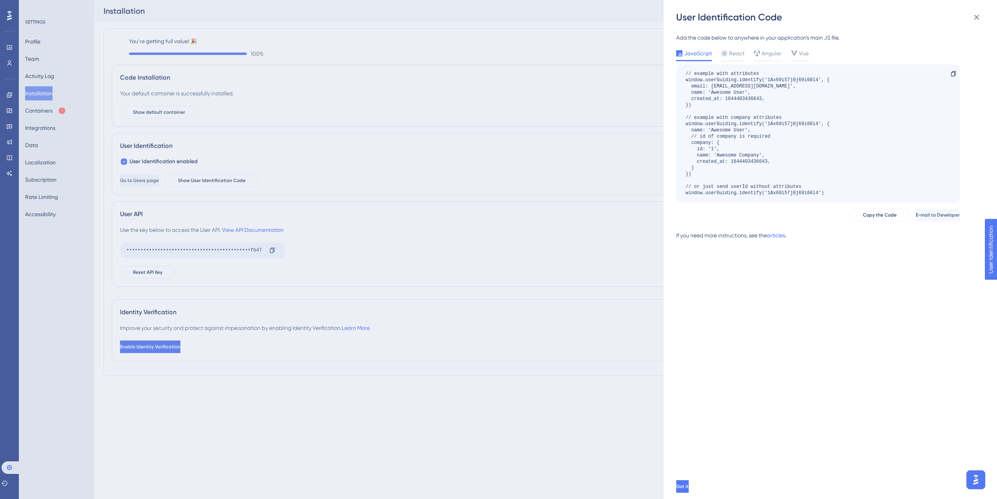
click at [326, 379] on div "User Identification Code Add the code below to anywhere in your application’s m…" at bounding box center [498, 249] width 997 height 499
